Goal: Task Accomplishment & Management: Use online tool/utility

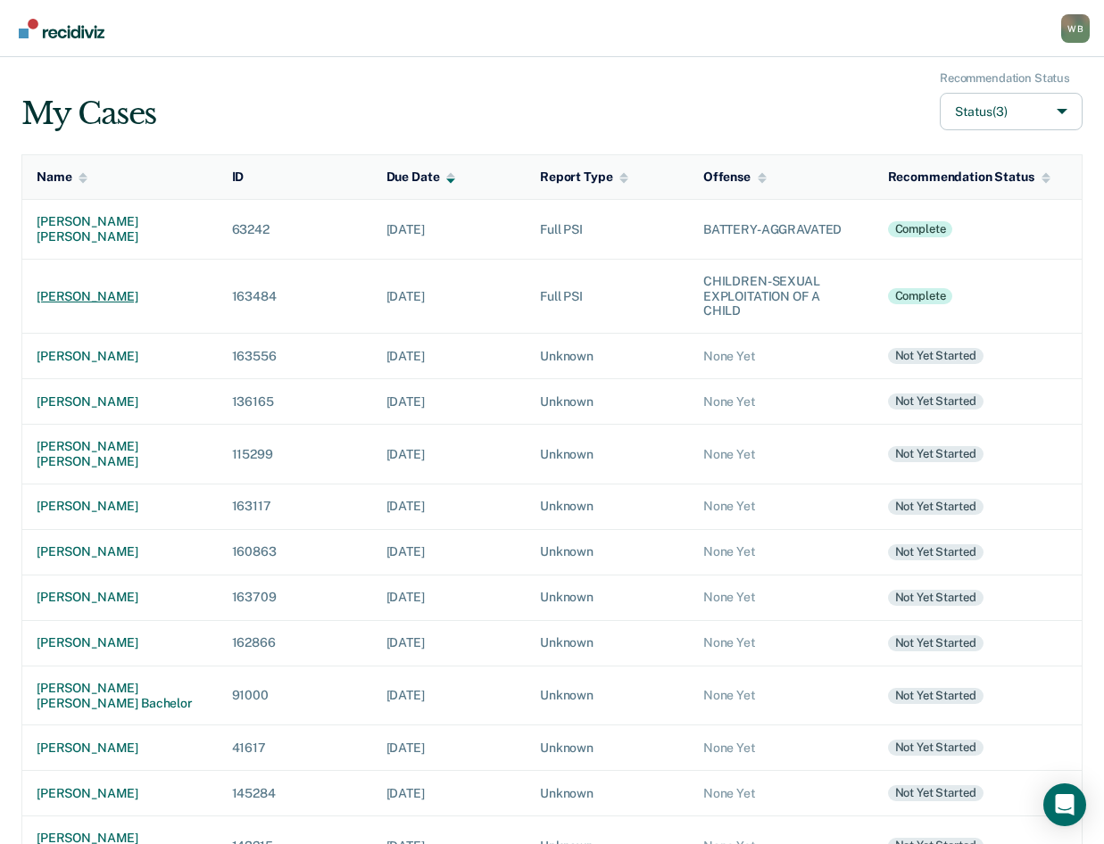
click at [113, 289] on div "[PERSON_NAME]" at bounding box center [120, 296] width 167 height 15
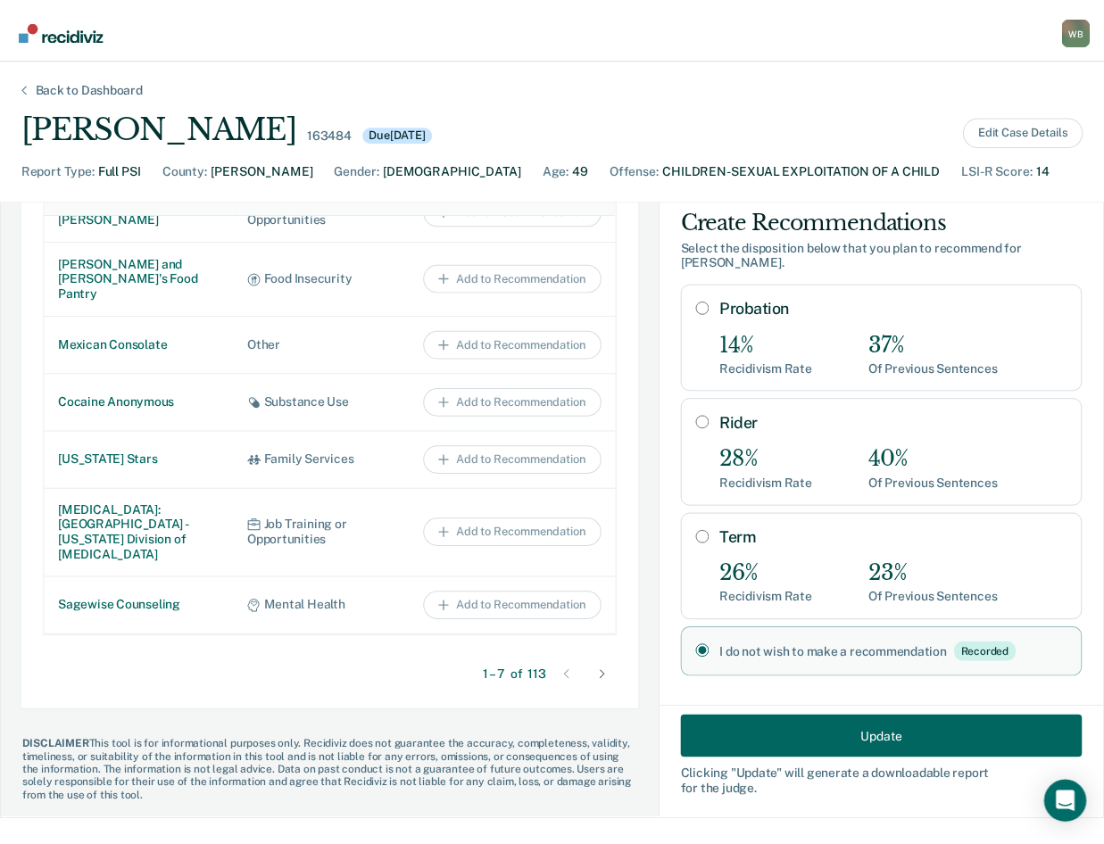
scroll to position [936, 0]
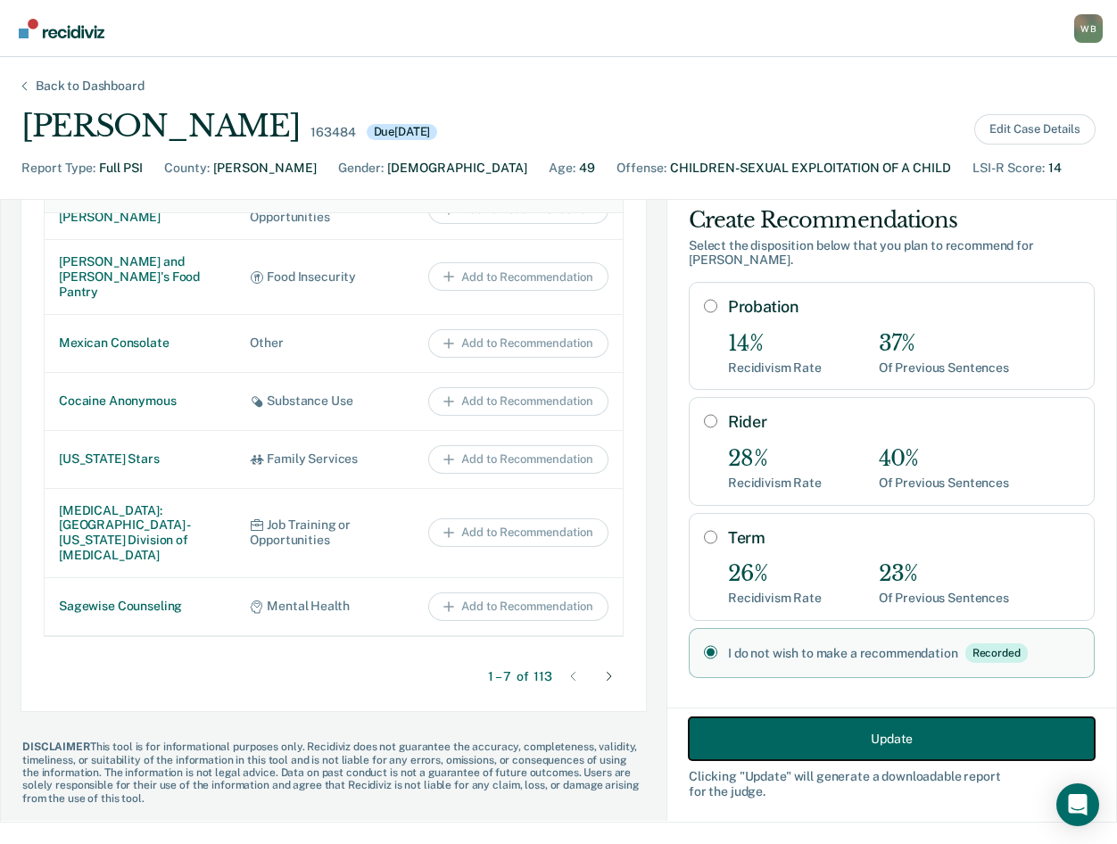
click at [874, 738] on button "Update" at bounding box center [892, 739] width 406 height 43
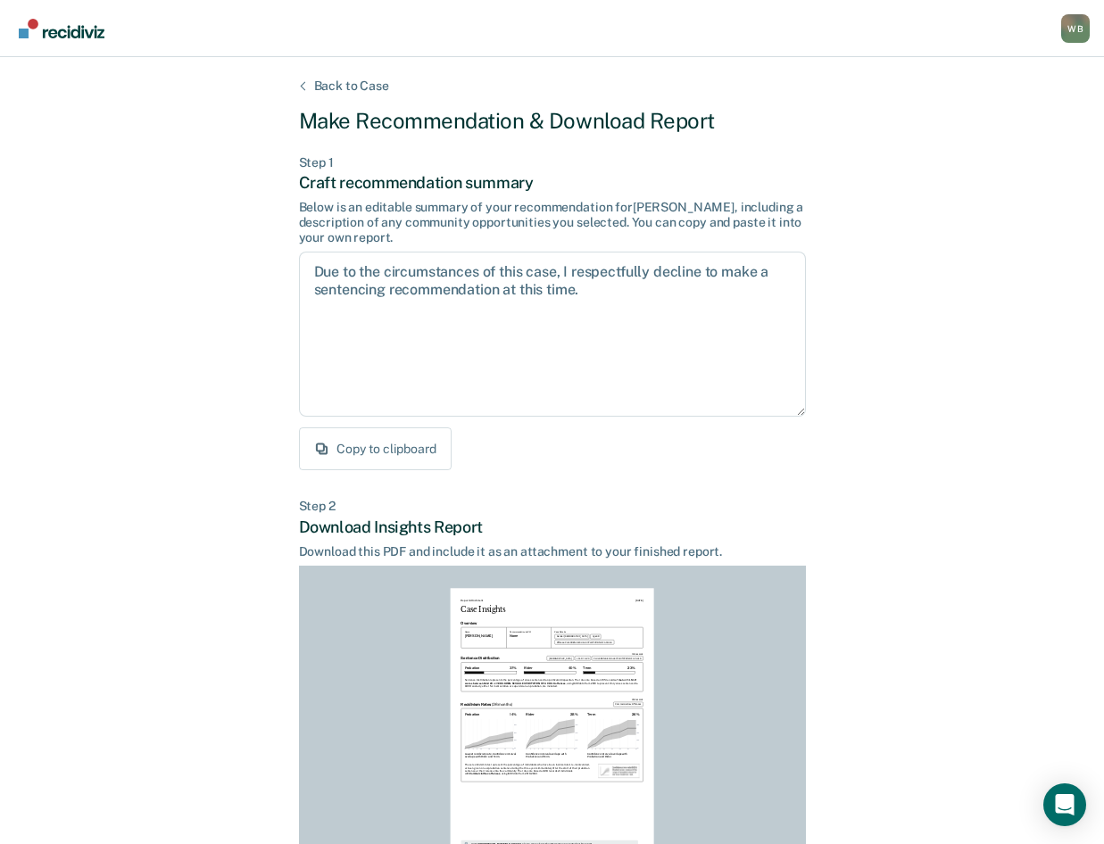
scroll to position [173, 0]
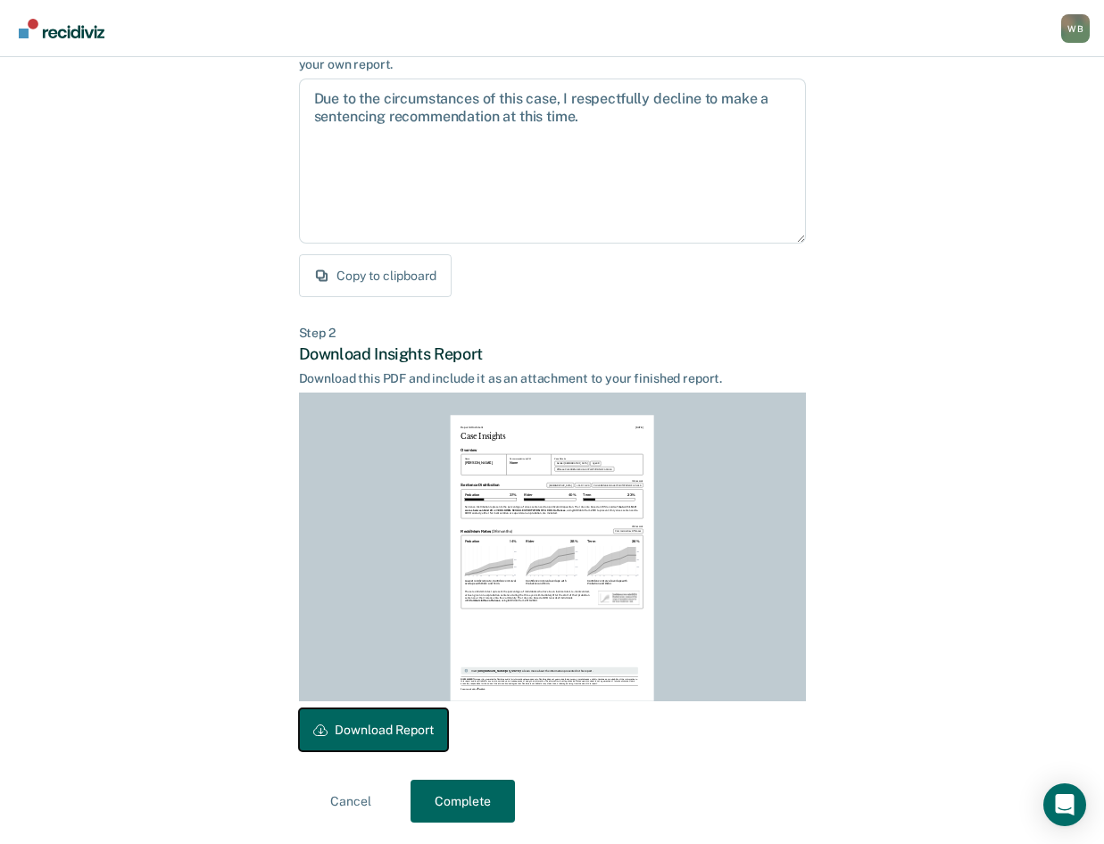
click at [412, 718] on button "Download Report" at bounding box center [373, 729] width 149 height 43
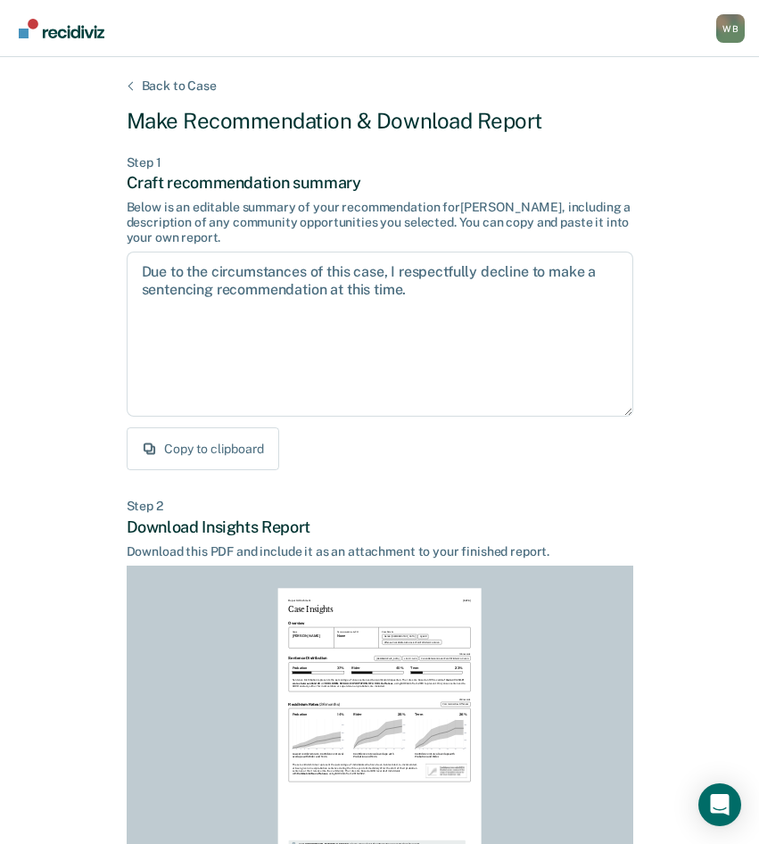
scroll to position [1189, 0]
